Goal: Check status: Check status

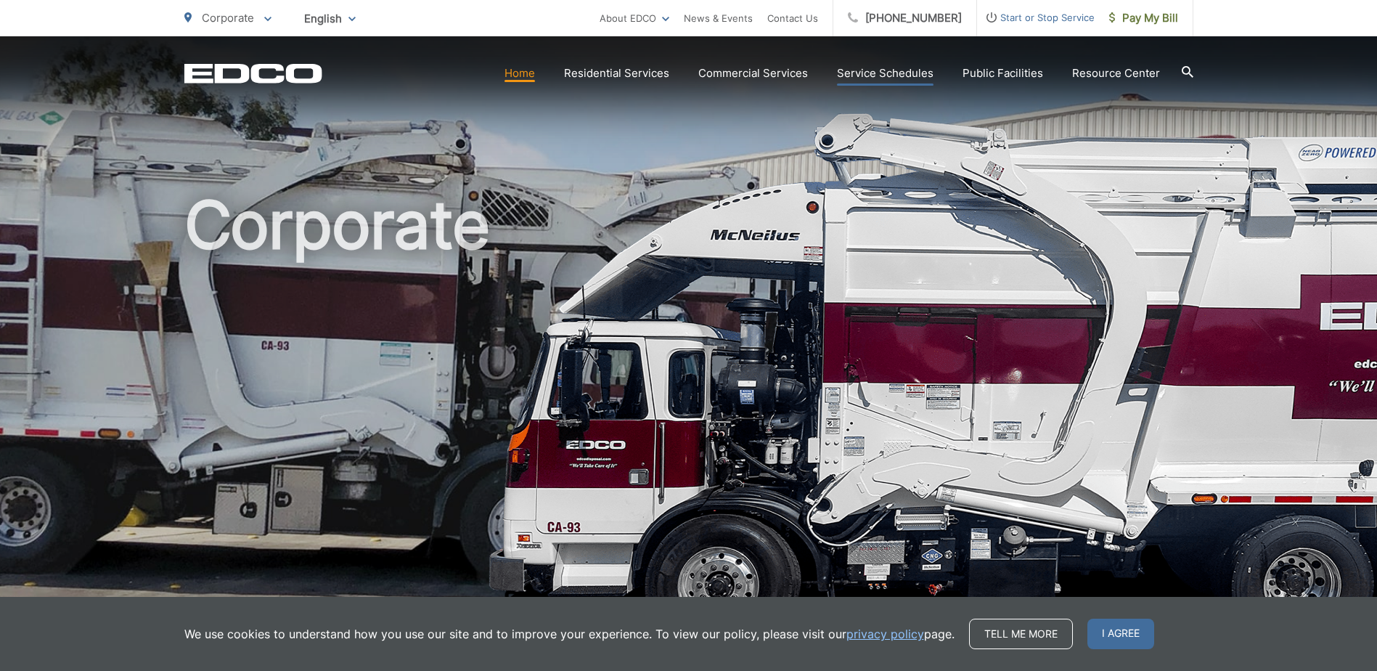
click at [907, 71] on link "Service Schedules" at bounding box center [885, 73] width 97 height 17
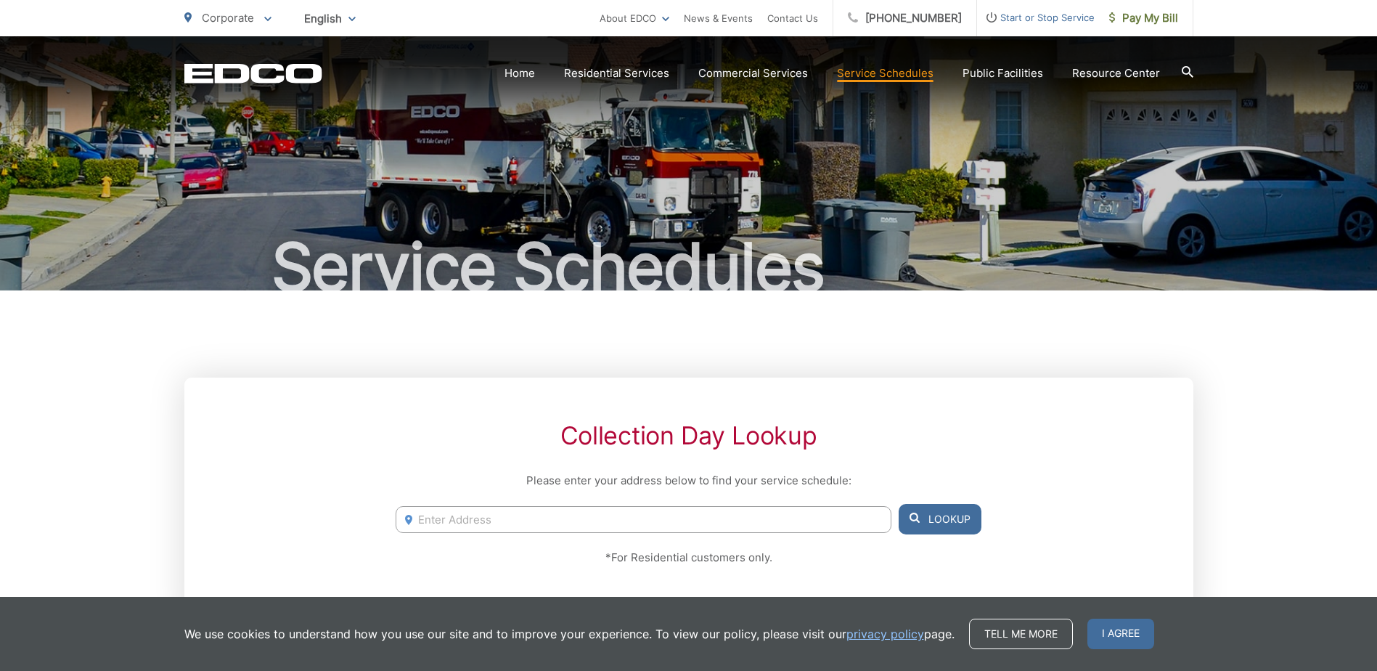
click at [514, 523] on input "Enter Address" at bounding box center [643, 519] width 495 height 27
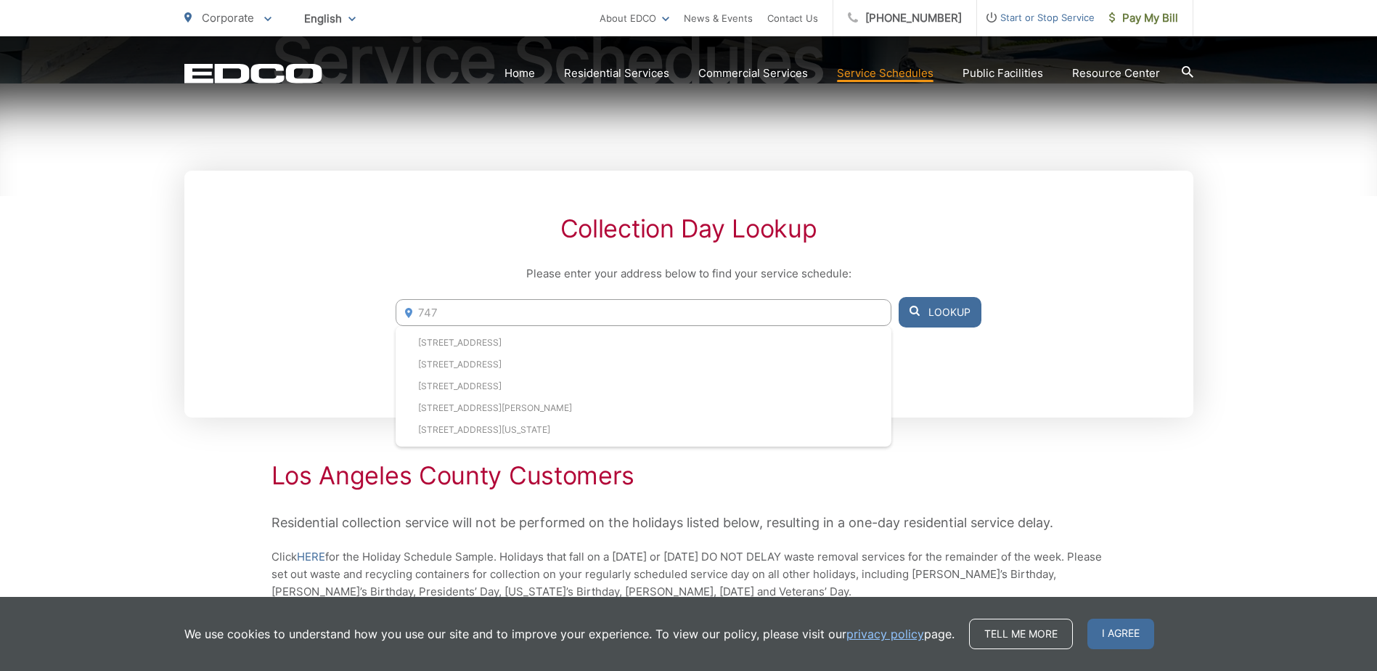
scroll to position [218, 0]
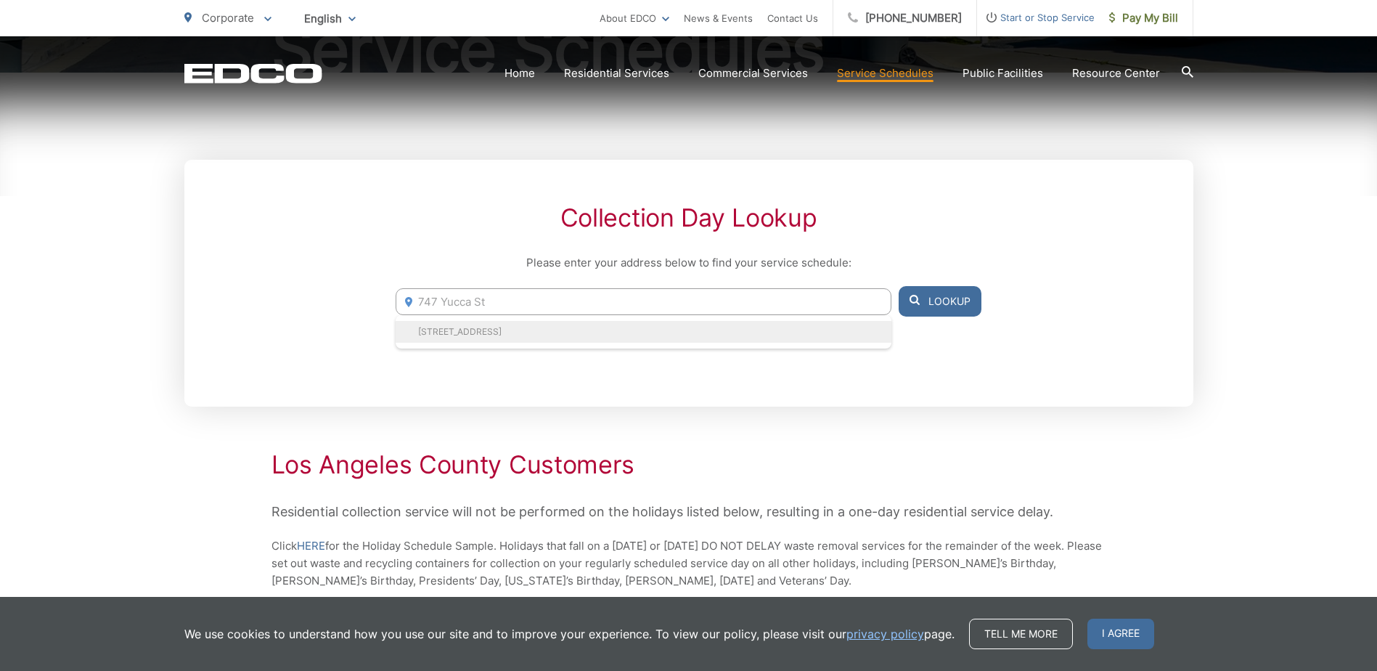
click at [524, 327] on li "[STREET_ADDRESS]" at bounding box center [643, 332] width 495 height 22
type input "[STREET_ADDRESS]"
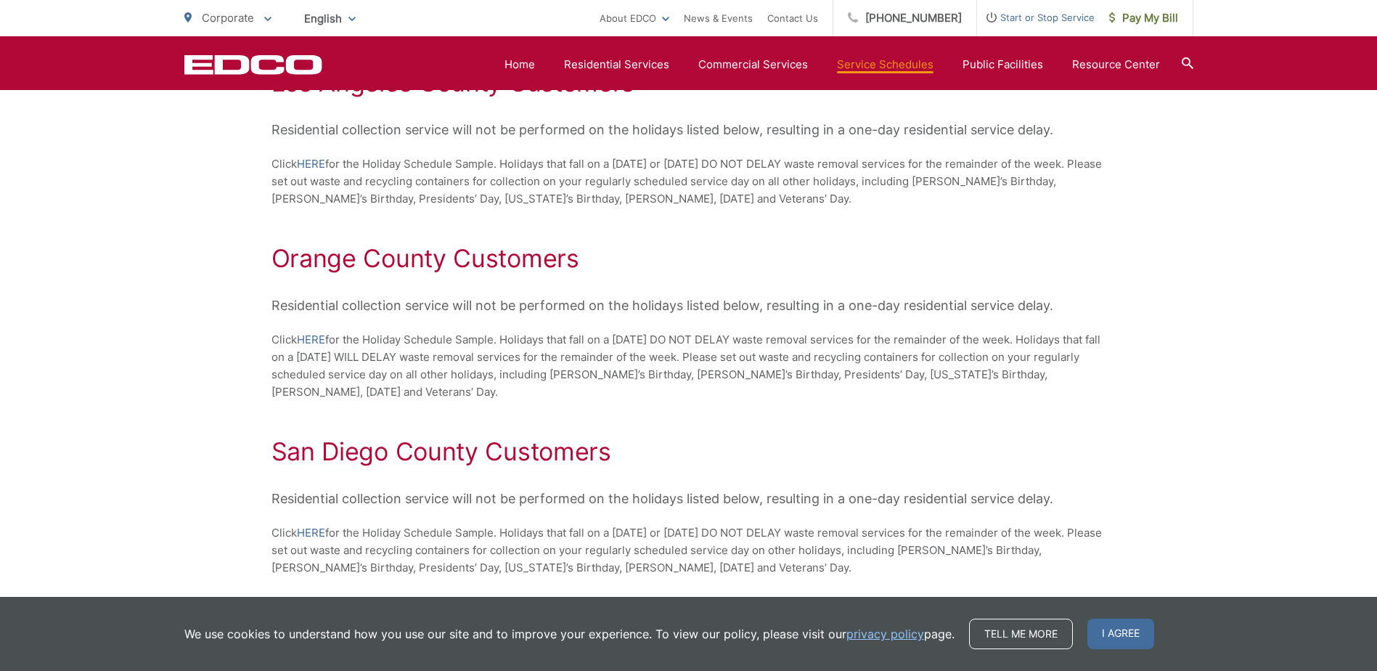
scroll to position [653, 0]
